Goal: Task Accomplishment & Management: Use online tool/utility

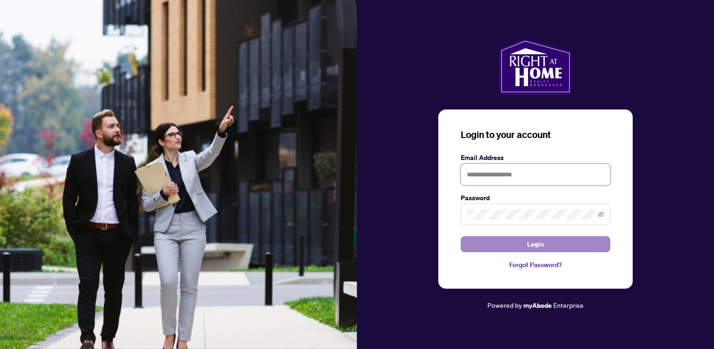
type input "**********"
click at [566, 245] on button "Login" at bounding box center [536, 244] width 150 height 16
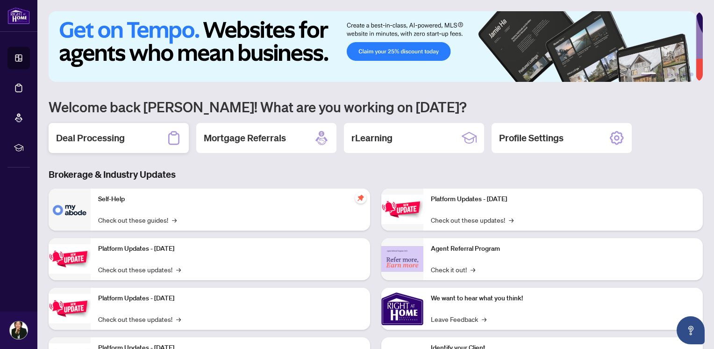
click at [98, 133] on h2 "Deal Processing" at bounding box center [90, 137] width 69 height 13
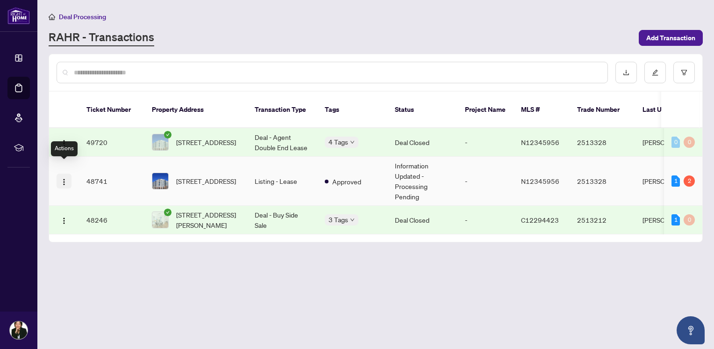
click at [65, 178] on img "button" at bounding box center [63, 181] width 7 height 7
click at [542, 16] on div "Deal Processing" at bounding box center [376, 16] width 654 height 11
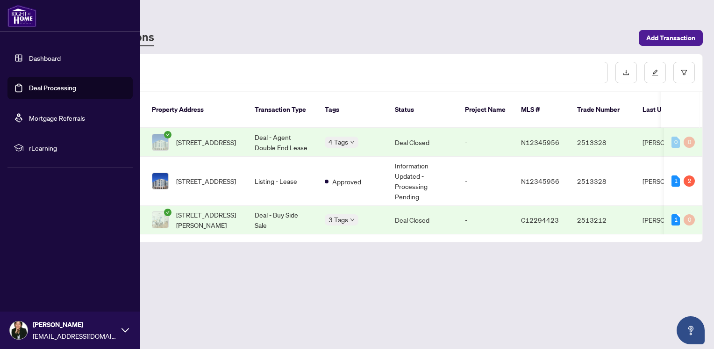
drag, startPoint x: 45, startPoint y: 59, endPoint x: 50, endPoint y: 59, distance: 5.6
click at [45, 59] on link "Dashboard" at bounding box center [45, 58] width 32 height 8
